Goal: Task Accomplishment & Management: Use online tool/utility

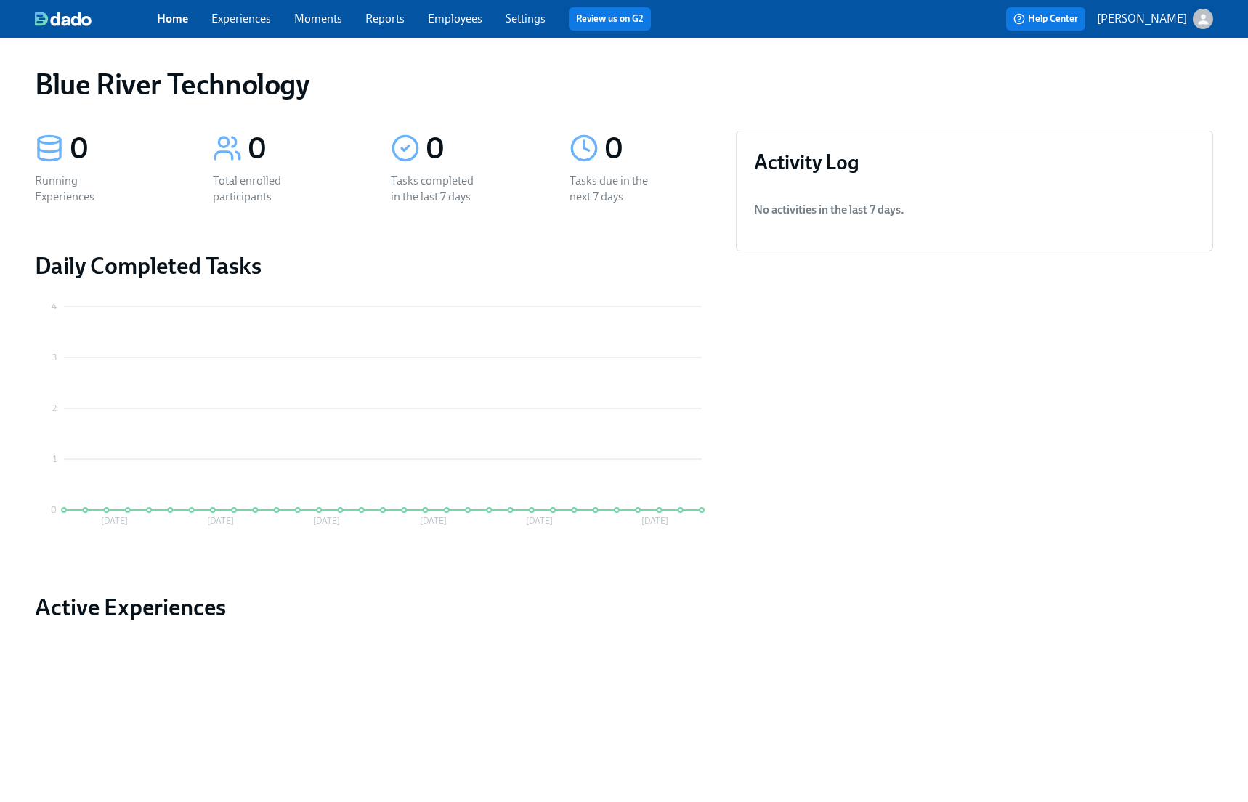
click at [264, 25] on link "Experiences" at bounding box center [241, 19] width 60 height 14
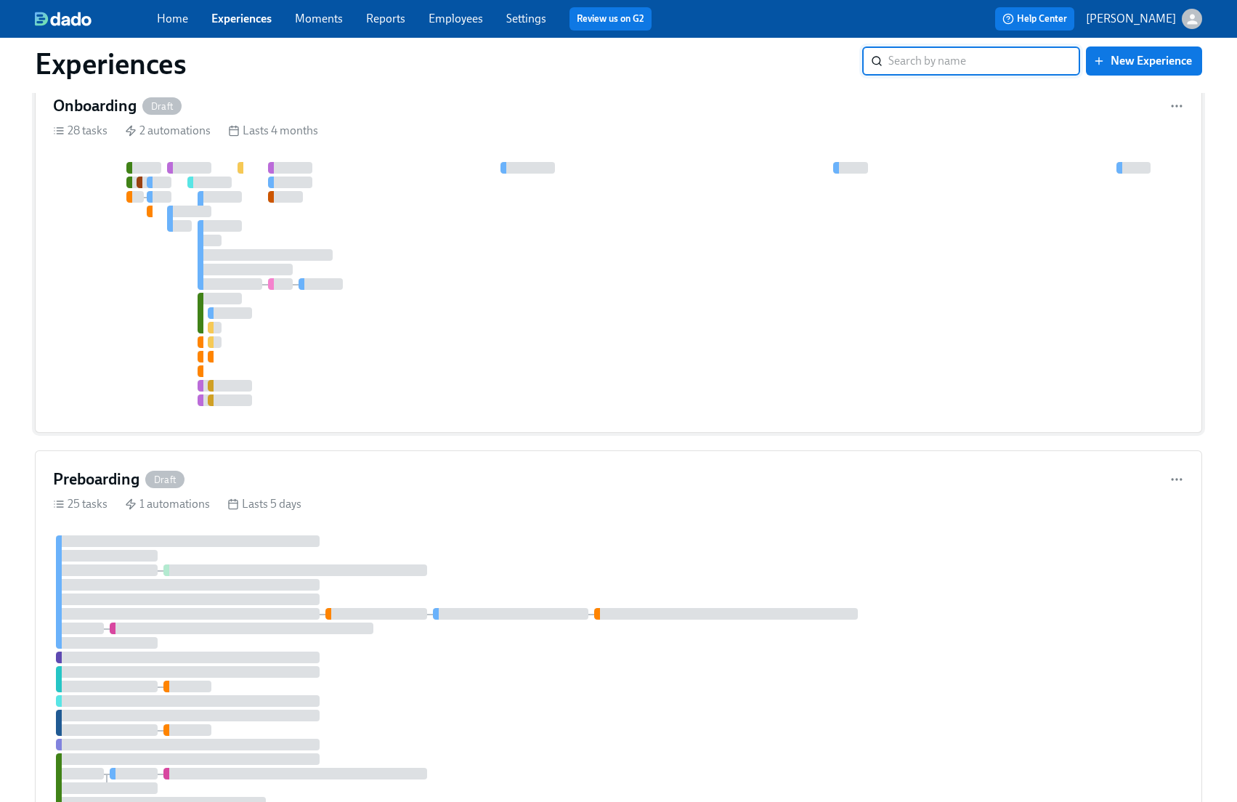
scroll to position [64, 0]
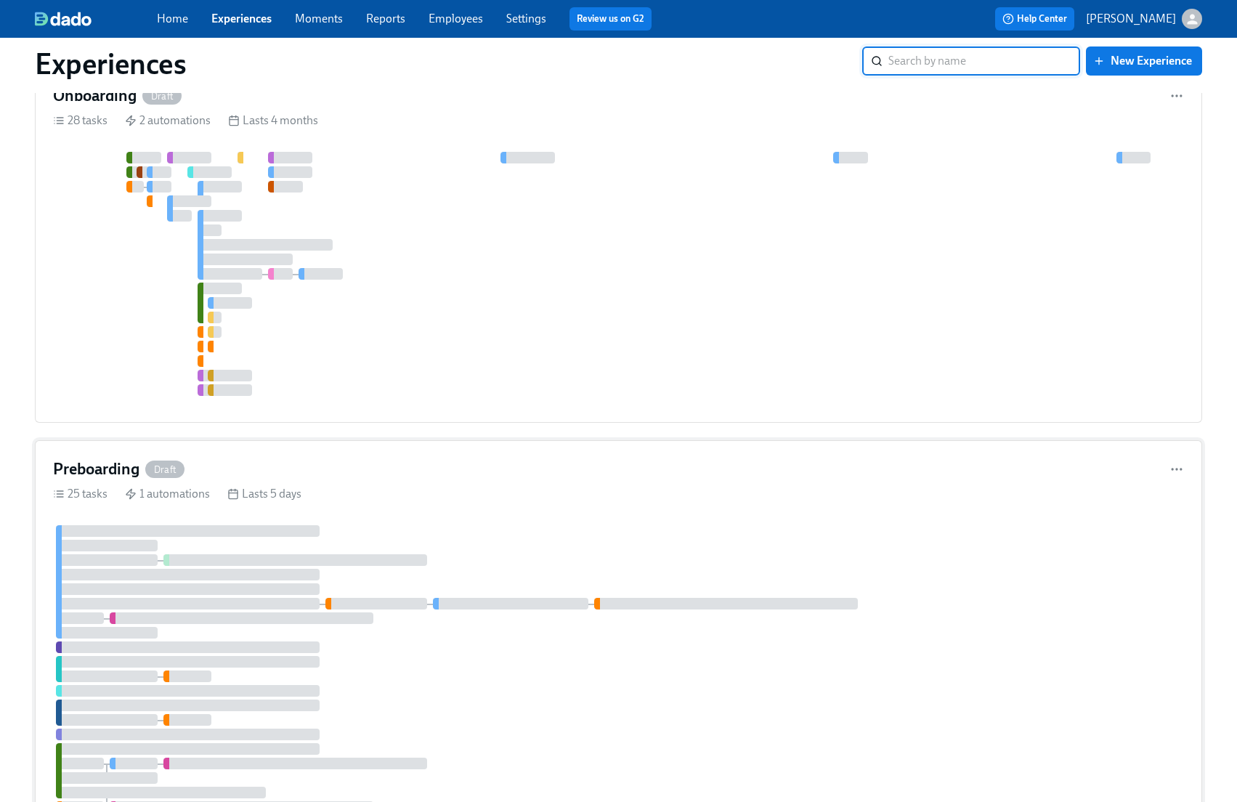
click at [315, 480] on div "Preboarding Draft" at bounding box center [618, 469] width 1131 height 22
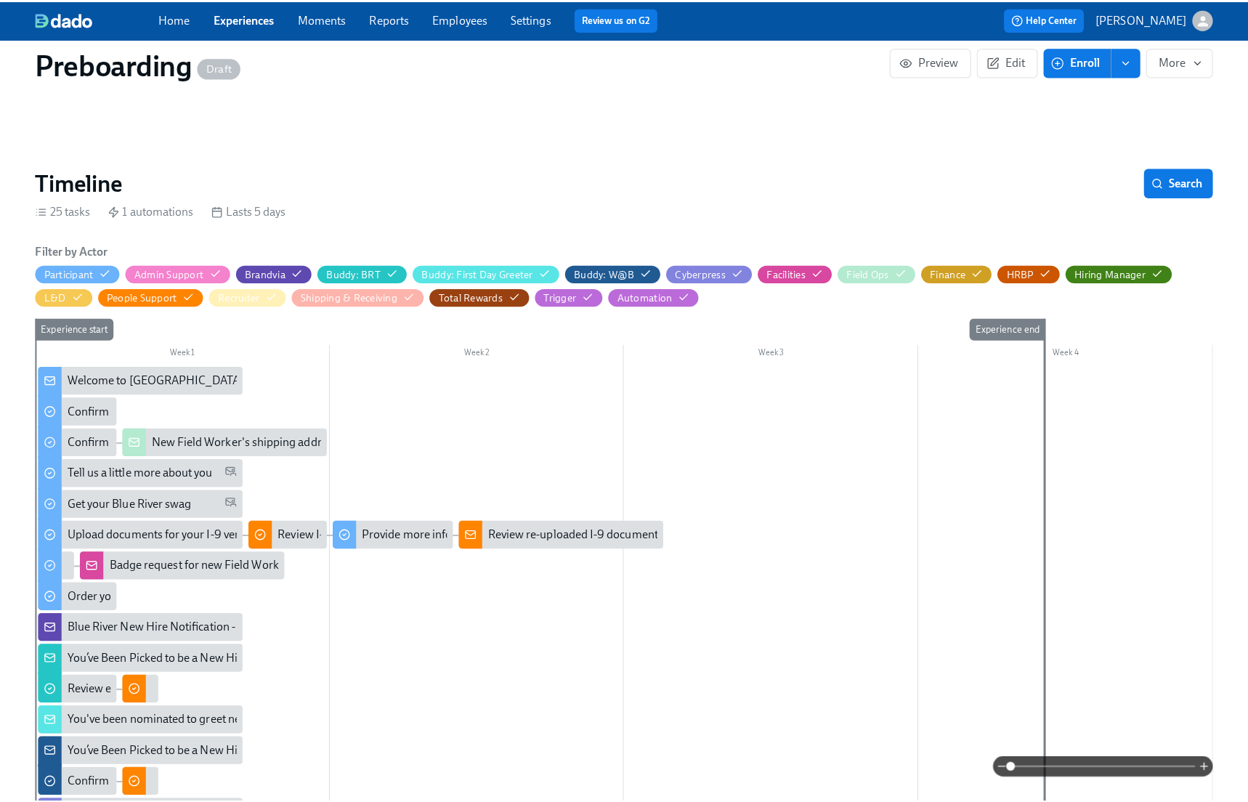
scroll to position [215, 0]
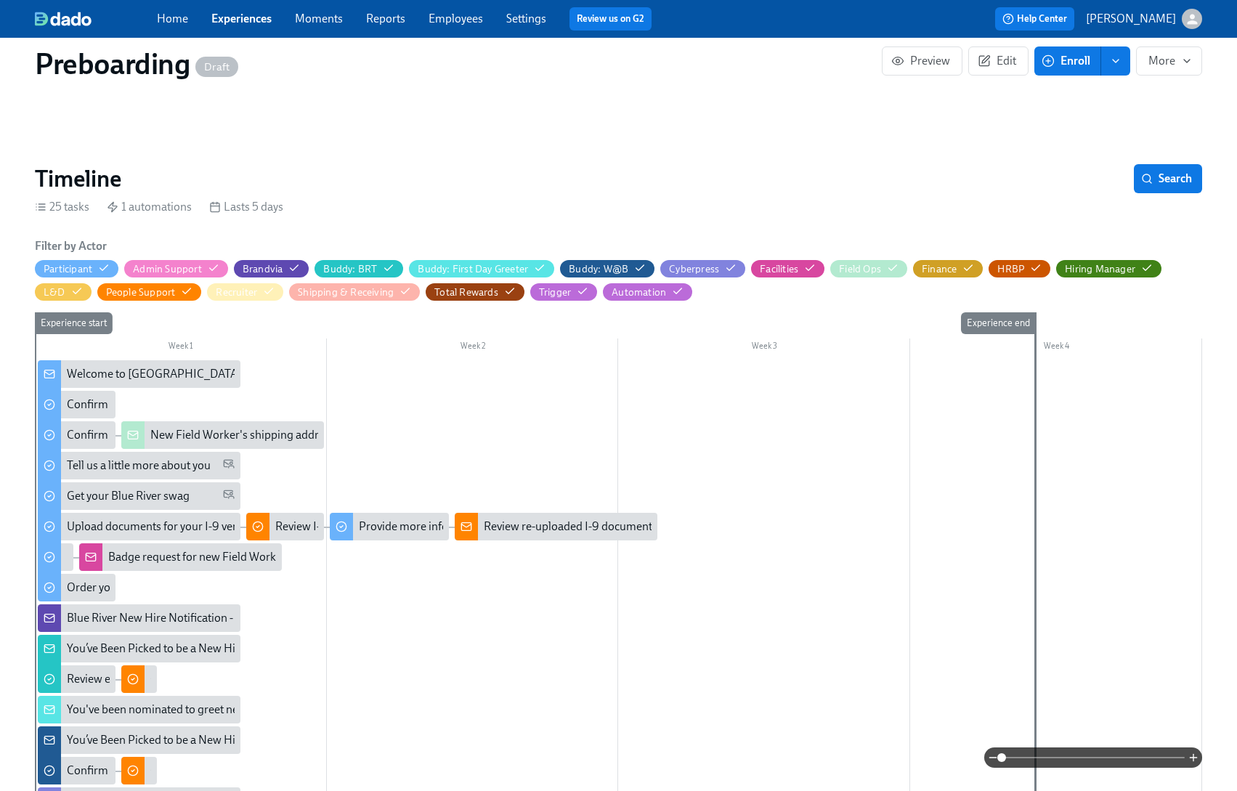
click at [174, 382] on div "Welcome to [GEOGRAPHIC_DATA], {{ participant.firstName }}!" at bounding box center [223, 374] width 312 height 16
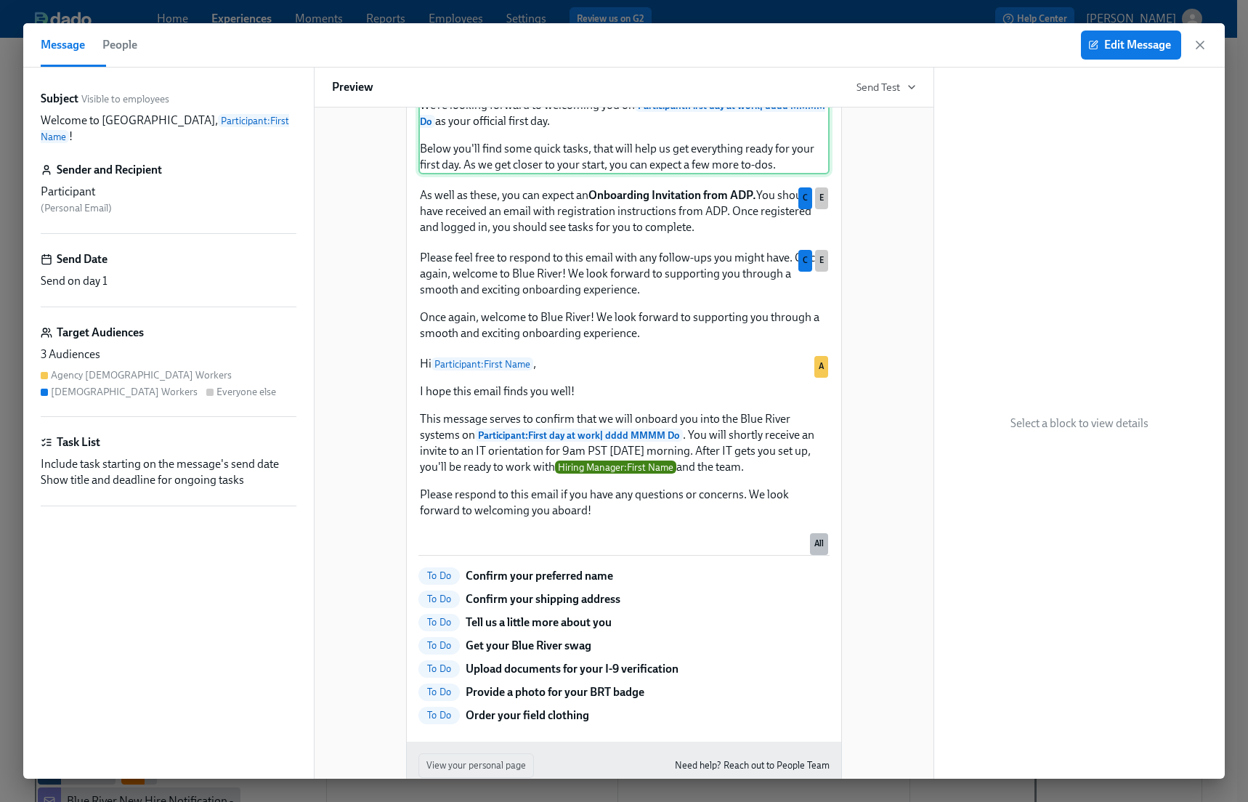
scroll to position [105, 0]
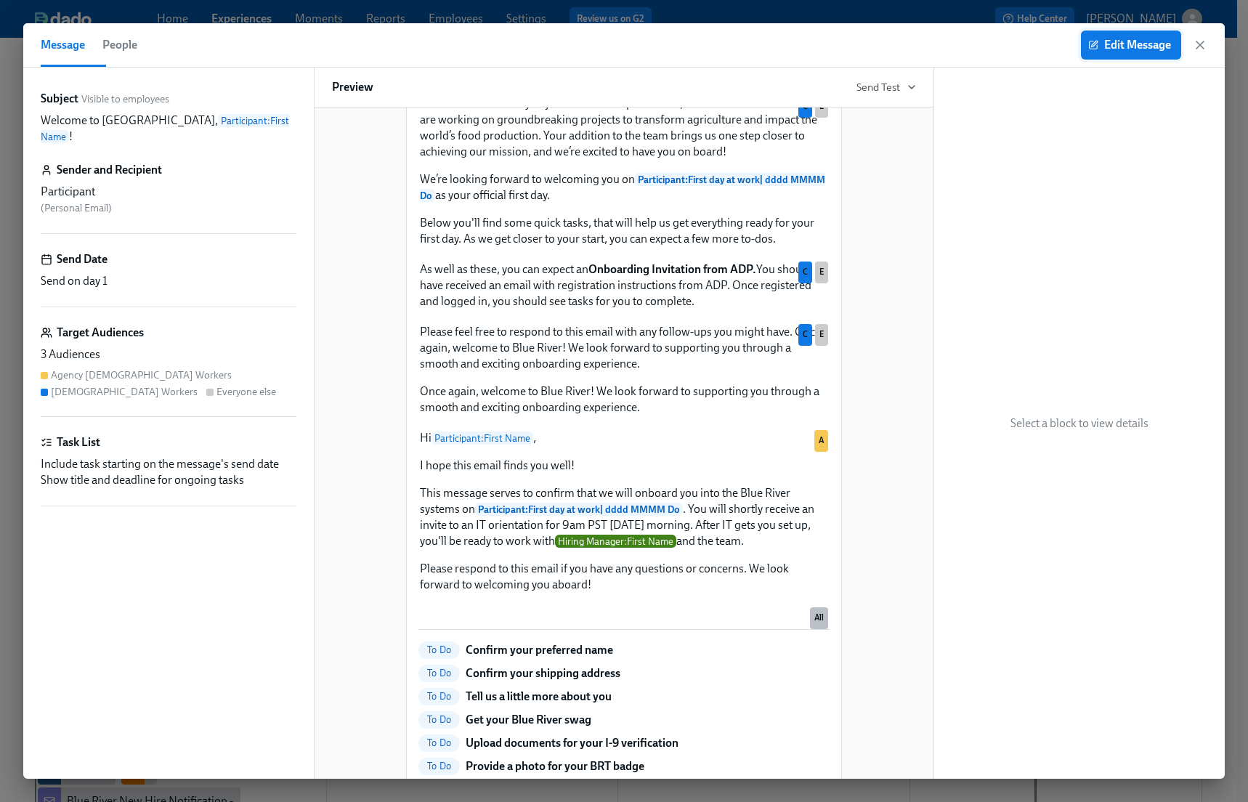
click at [1117, 49] on span "Edit Message" at bounding box center [1131, 45] width 80 height 15
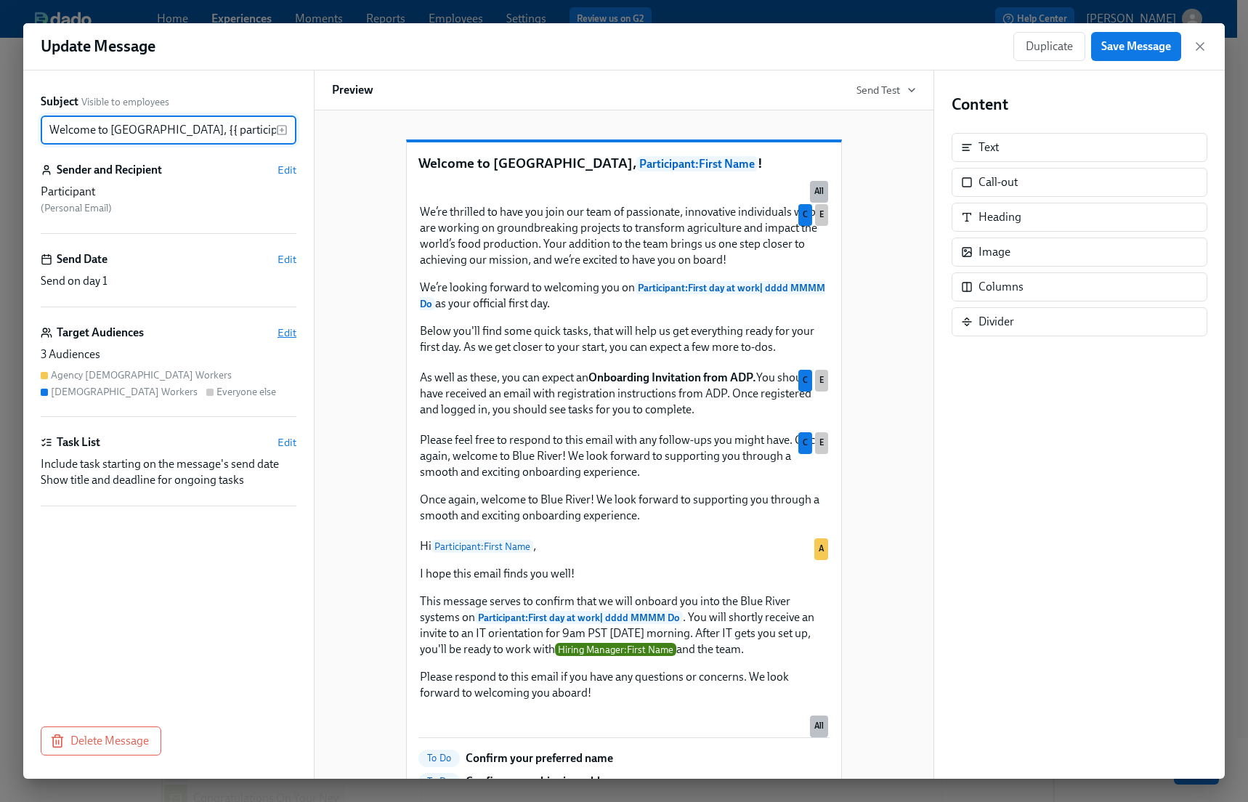
click at [284, 340] on span "Edit" at bounding box center [286, 332] width 19 height 15
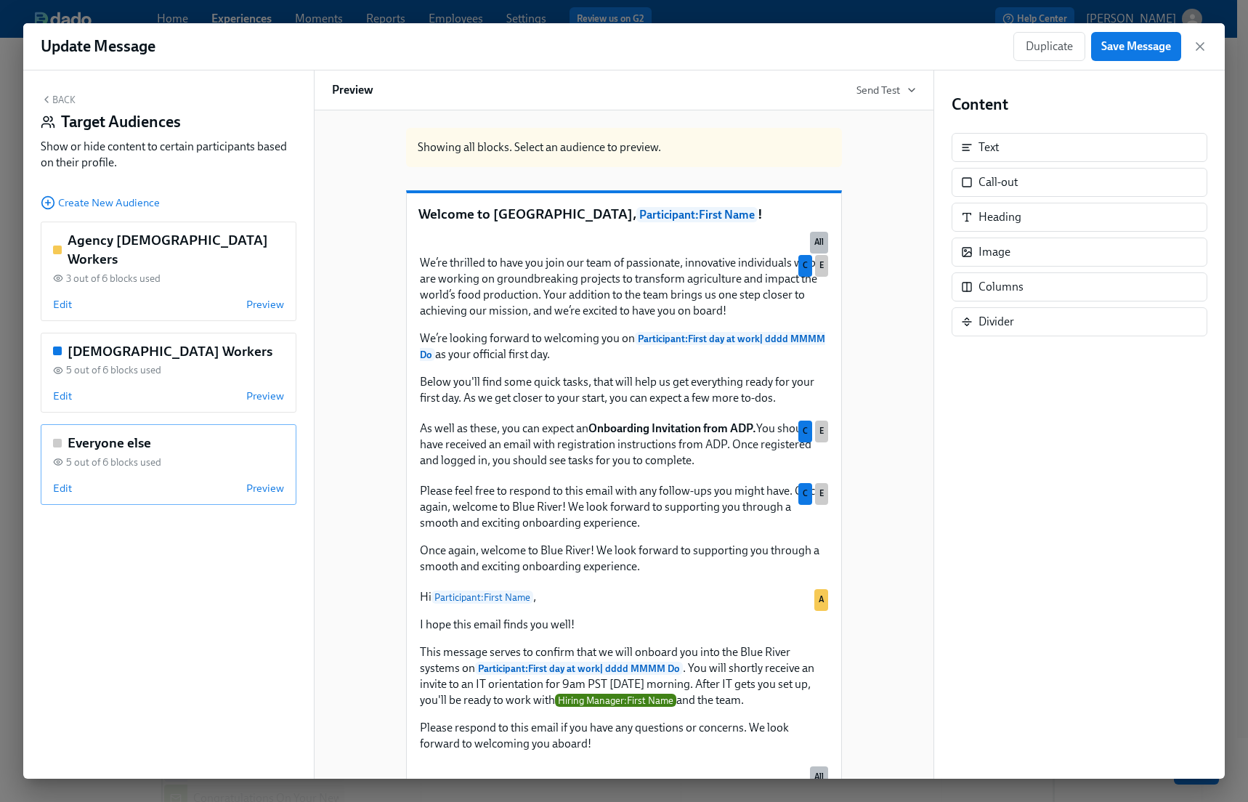
click at [151, 453] on h5 "Everyone else" at bounding box center [110, 443] width 84 height 19
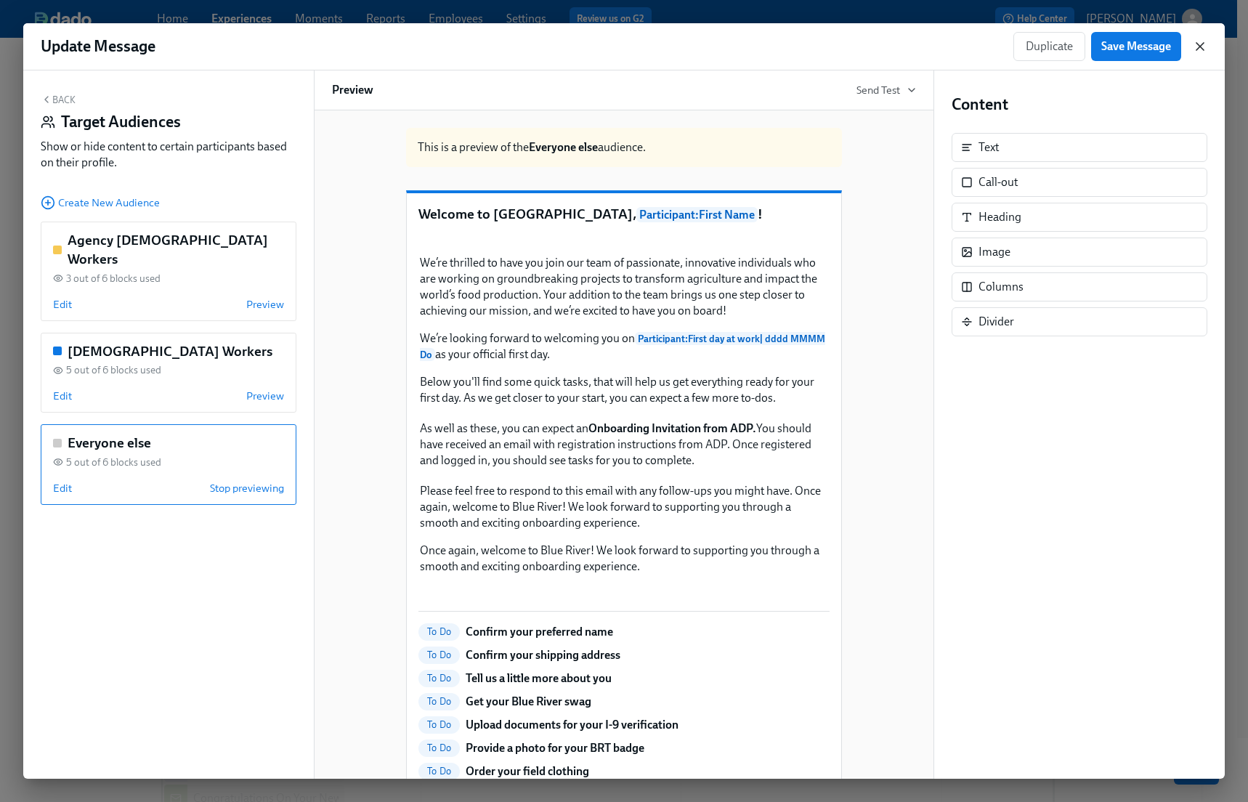
click at [1199, 48] on icon "button" at bounding box center [1199, 46] width 7 height 7
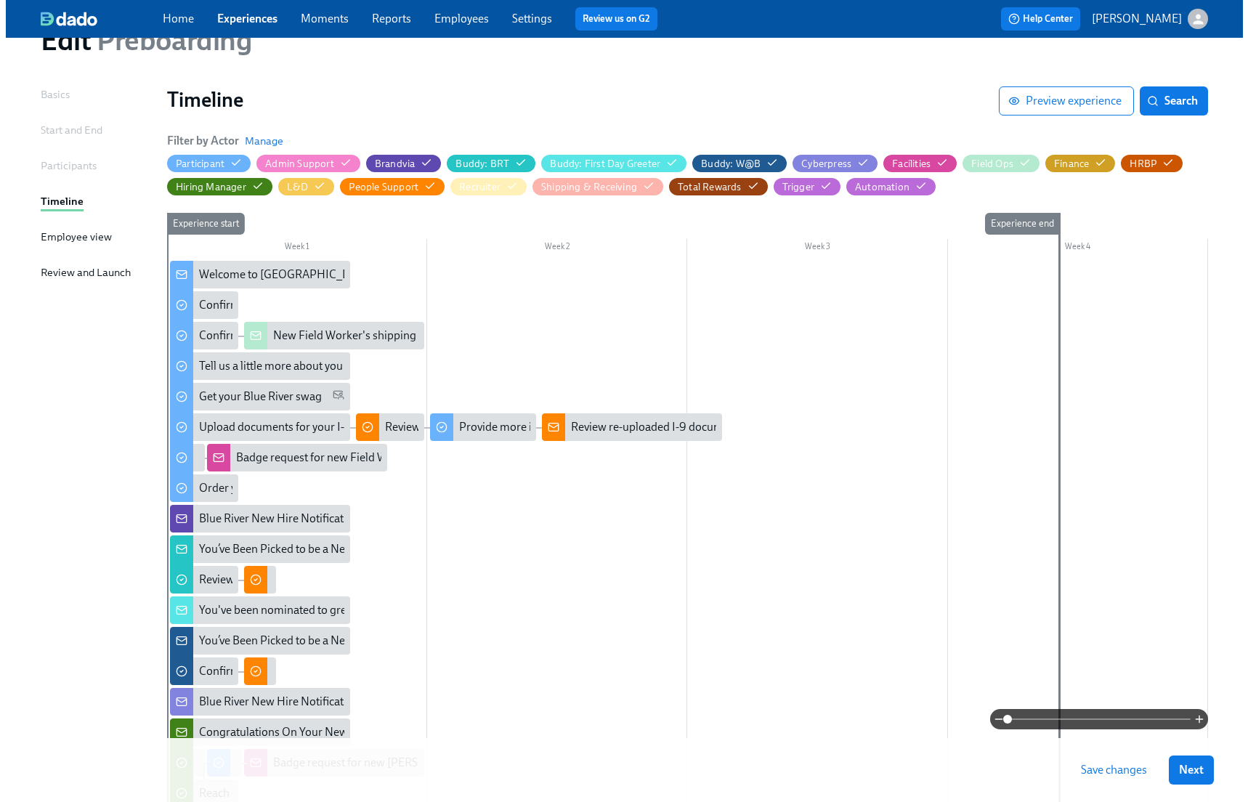
scroll to position [41, 0]
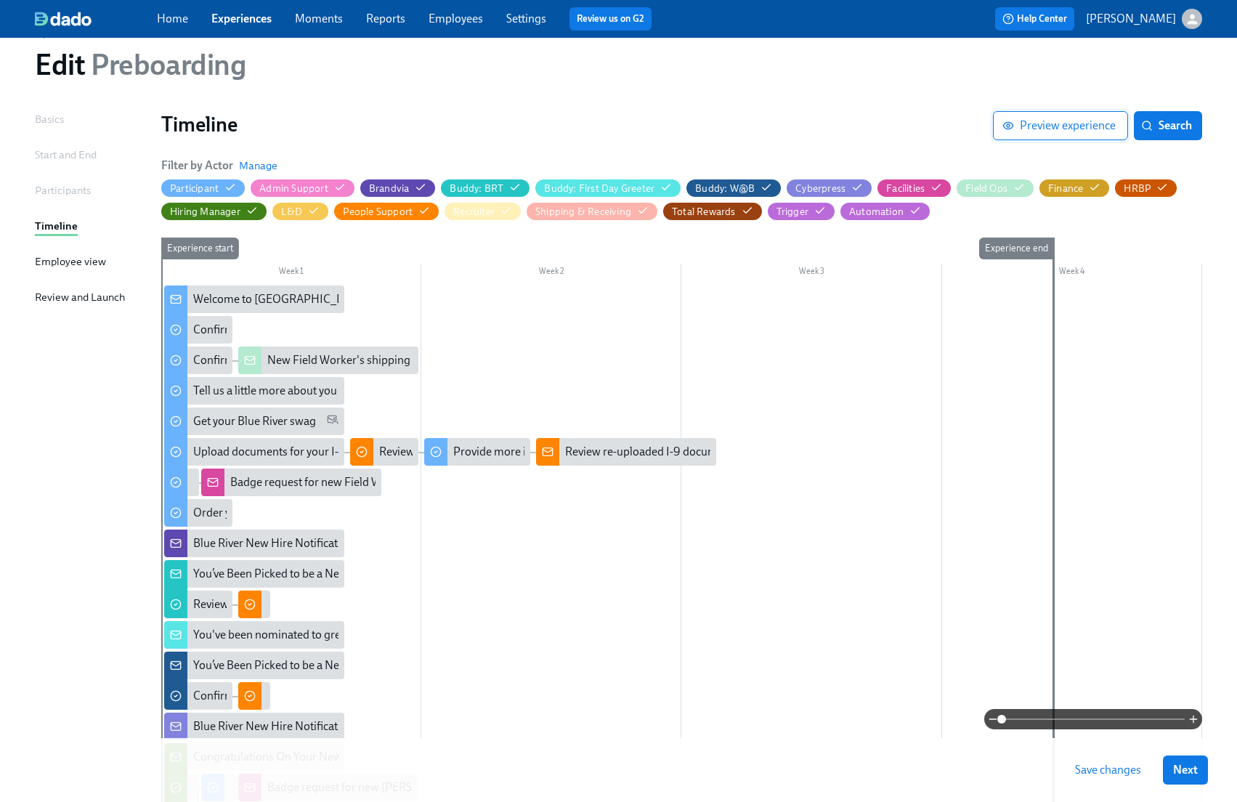
click at [1036, 140] on button "Preview experience" at bounding box center [1060, 125] width 135 height 29
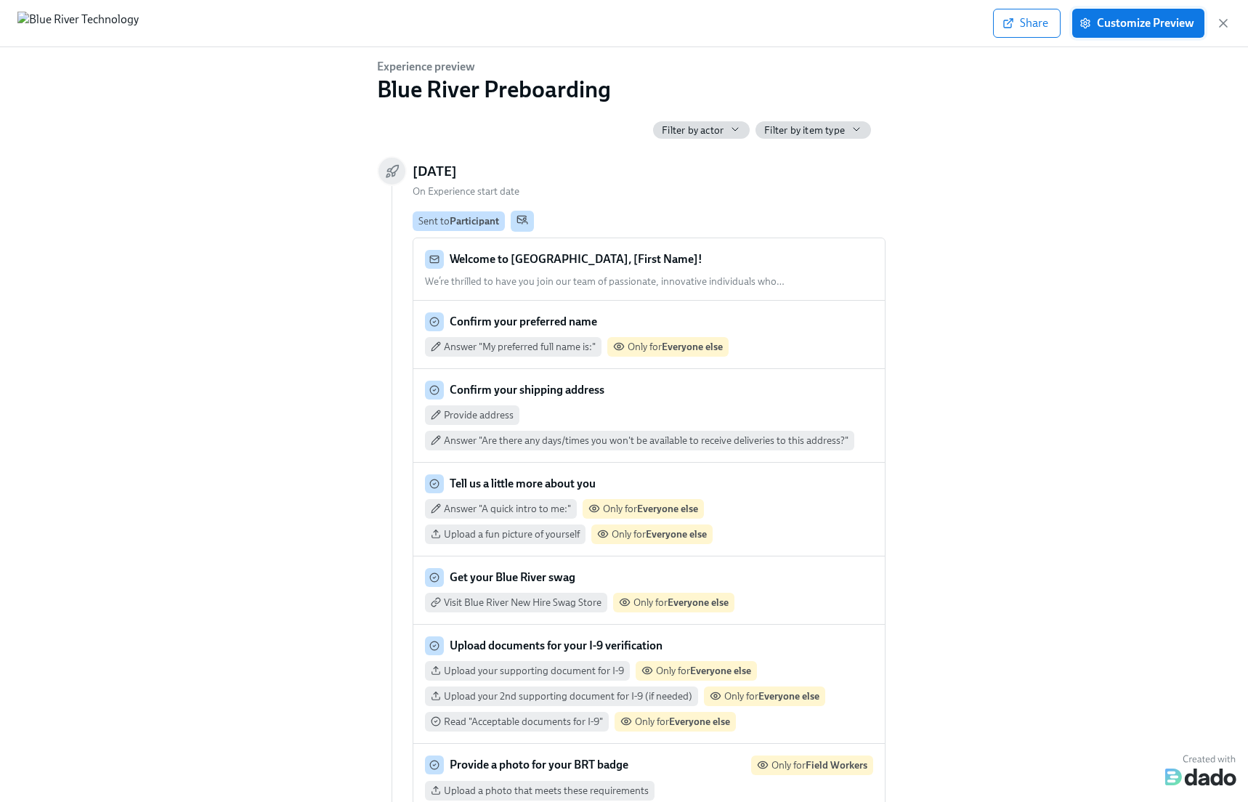
click at [1110, 22] on span "Customize Preview" at bounding box center [1138, 23] width 112 height 15
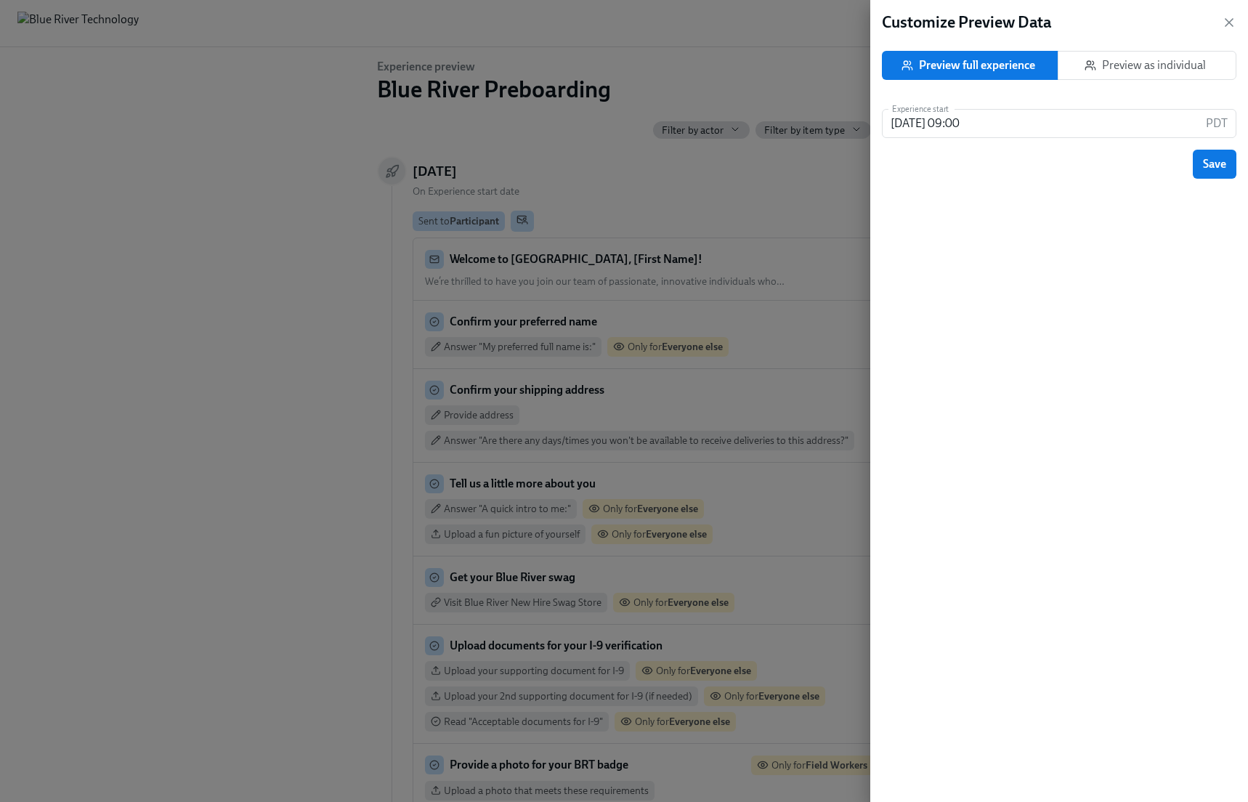
click at [1167, 72] on span "Preview as individual" at bounding box center [1147, 65] width 154 height 15
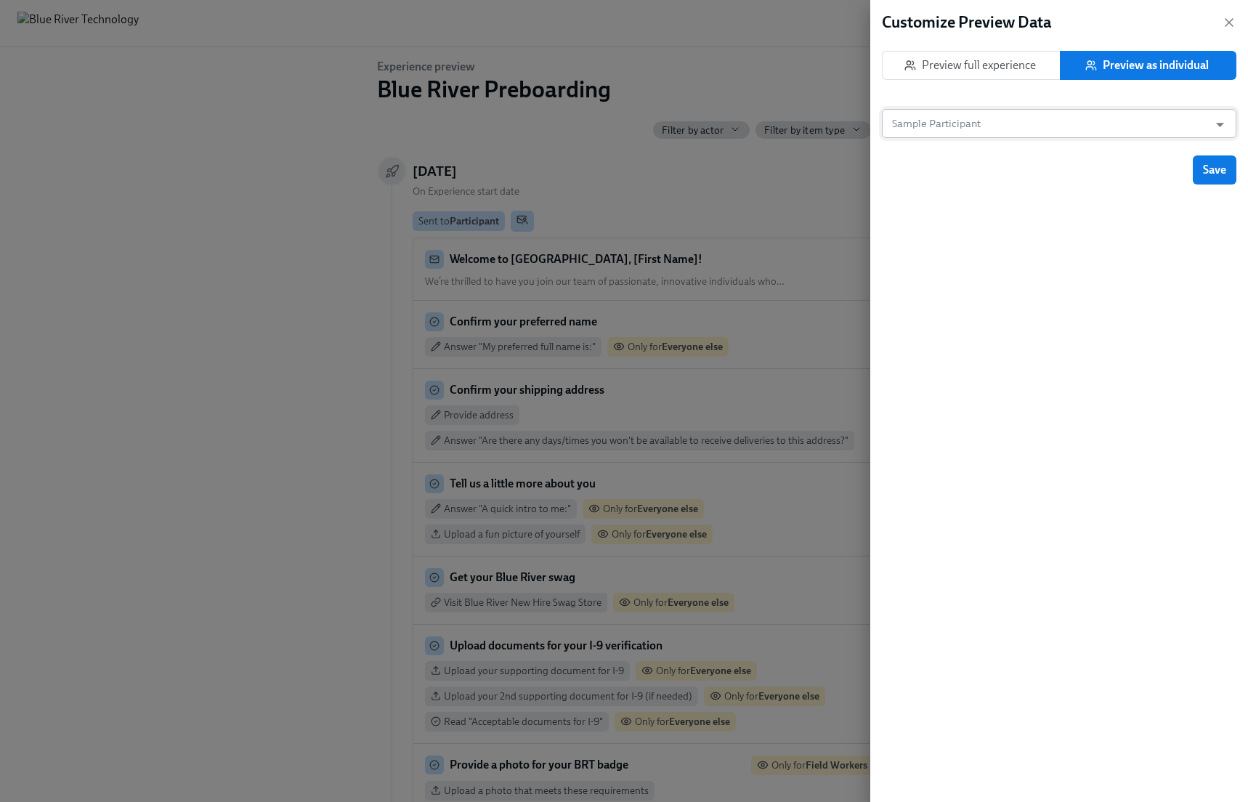
click at [1048, 126] on input "Sample Participant" at bounding box center [1045, 123] width 312 height 29
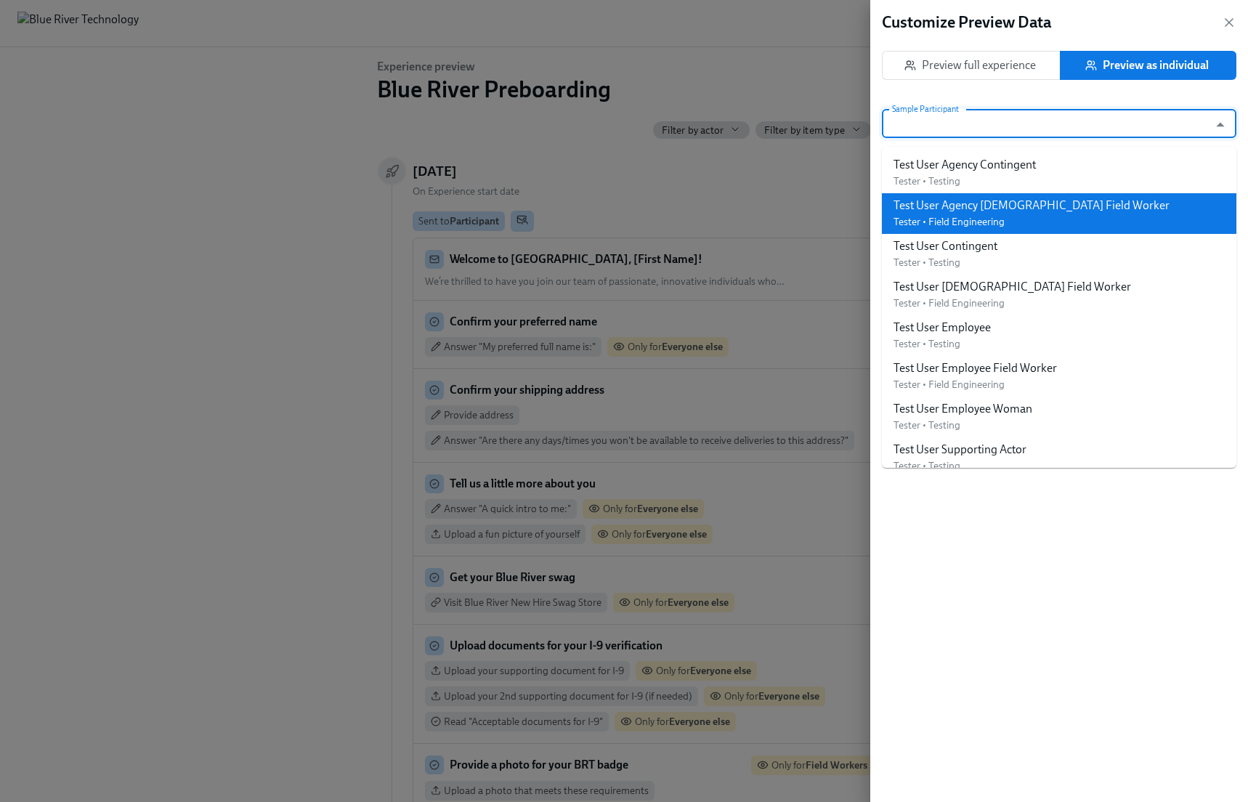
click at [1005, 228] on span "Tester • Field Engineering" at bounding box center [949, 222] width 111 height 12
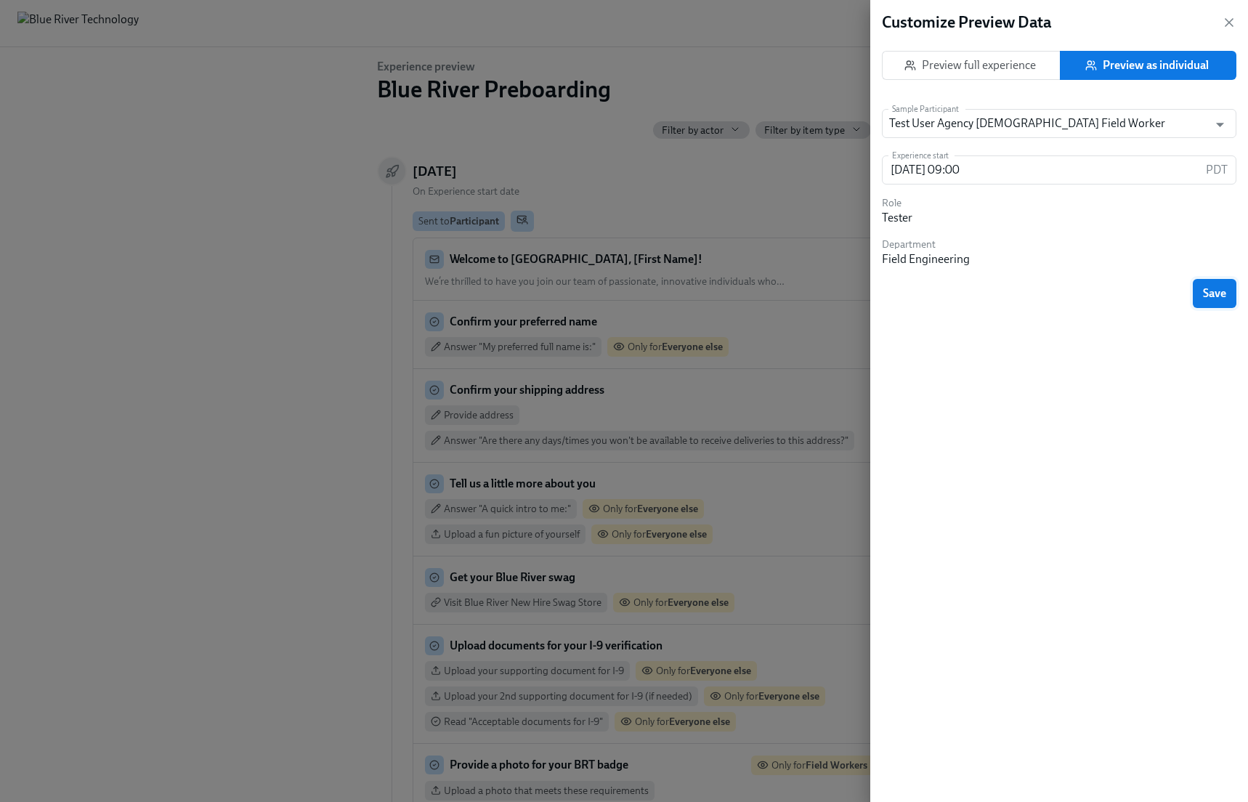
click at [1212, 301] on span "Save" at bounding box center [1214, 293] width 23 height 15
